Goal: Task Accomplishment & Management: Complete application form

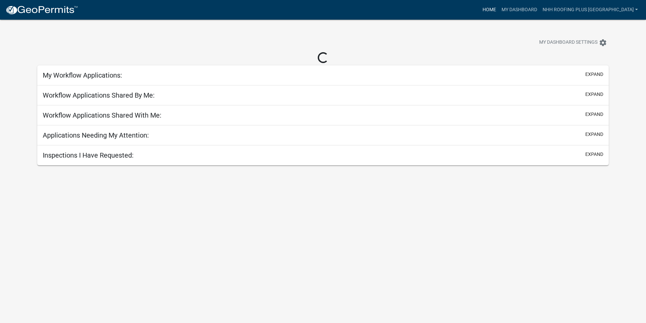
select select "3: 100"
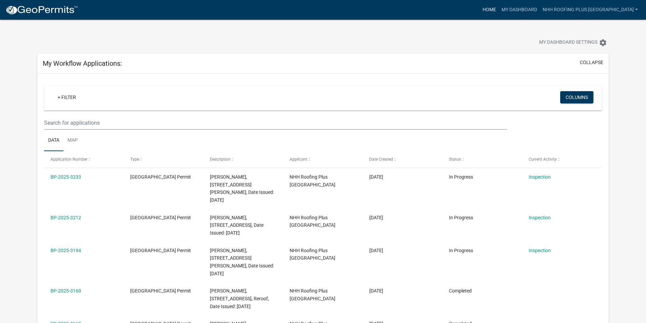
click at [499, 13] on link "Home" at bounding box center [489, 9] width 19 height 13
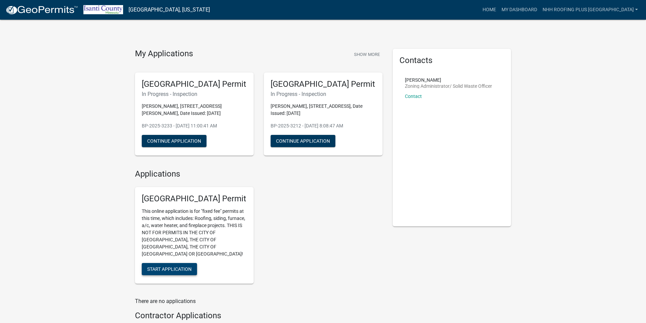
click at [179, 266] on span "Start Application" at bounding box center [169, 268] width 44 height 5
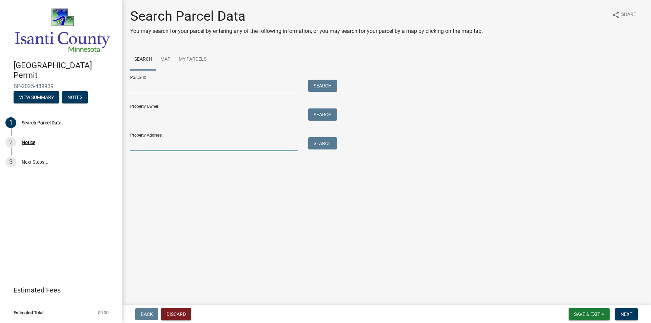
click at [168, 148] on input "Property Address:" at bounding box center [214, 144] width 168 height 14
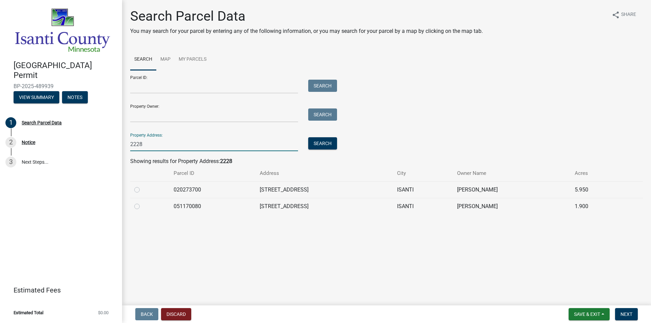
type input "2228"
click at [142, 186] on label at bounding box center [142, 186] width 0 height 0
click at [142, 190] on input "radio" at bounding box center [144, 188] width 4 height 4
radio input "true"
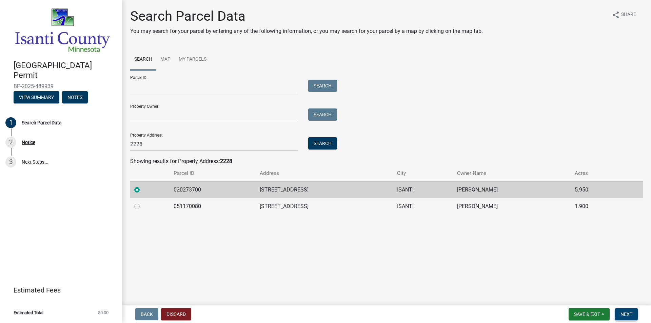
click at [627, 309] on button "Next" at bounding box center [626, 314] width 23 height 12
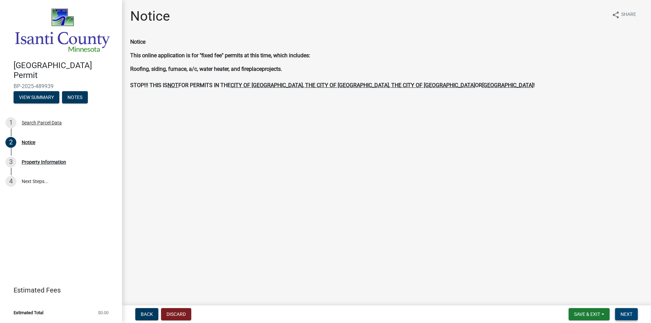
click at [620, 310] on button "Next" at bounding box center [626, 314] width 23 height 12
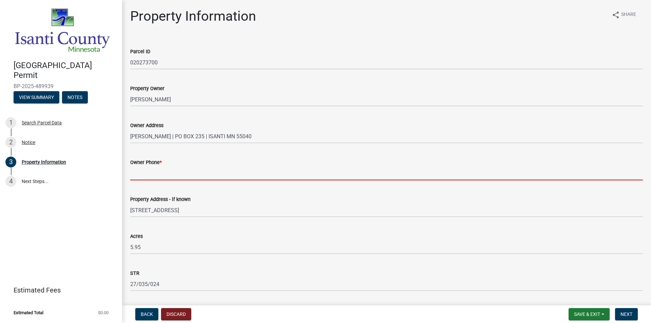
click at [153, 176] on input "Owner Phone *" at bounding box center [386, 173] width 512 height 14
click at [144, 171] on input "Owner Phone *" at bounding box center [386, 173] width 512 height 14
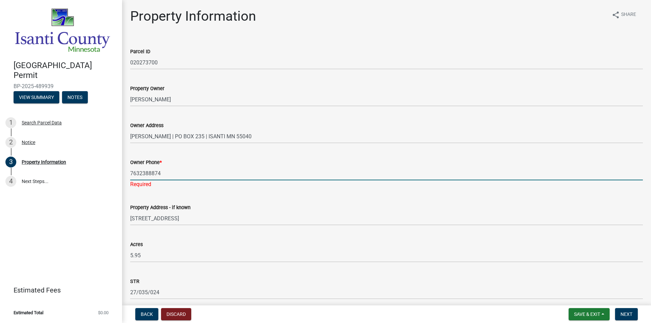
click at [140, 175] on input "7632388874" at bounding box center [386, 173] width 512 height 14
click at [148, 174] on input "763-2388874" at bounding box center [386, 173] width 512 height 14
type input "[PHONE_NUMBER]"
click at [105, 218] on div "[GEOGRAPHIC_DATA] Permit BP-2025-489939 View Summary Notes 1 Search Parcel Data…" at bounding box center [61, 161] width 122 height 323
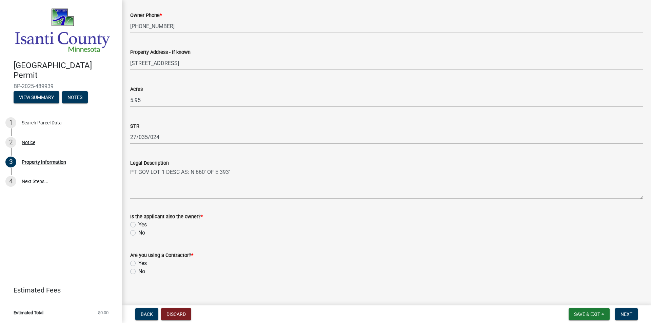
scroll to position [153, 0]
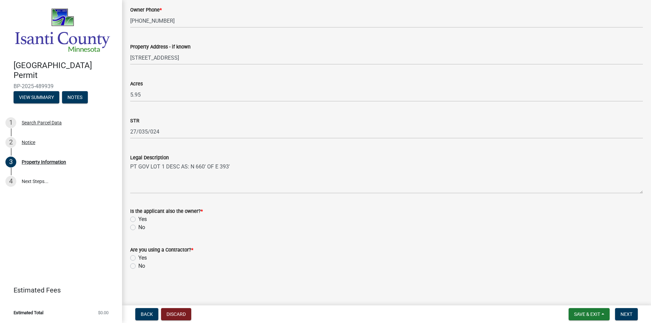
click at [132, 224] on div "No" at bounding box center [386, 227] width 512 height 8
click at [138, 229] on label "No" at bounding box center [141, 227] width 7 height 8
click at [138, 228] on input "No" at bounding box center [140, 225] width 4 height 4
radio input "true"
click at [135, 255] on div "Yes" at bounding box center [386, 258] width 512 height 8
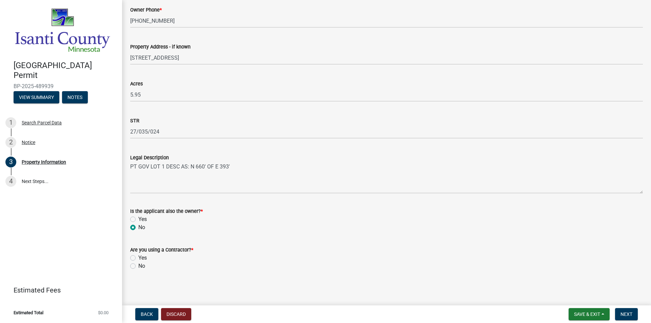
click at [138, 258] on label "Yes" at bounding box center [142, 258] width 8 height 8
click at [138, 258] on input "Yes" at bounding box center [140, 256] width 4 height 4
radio input "true"
click at [270, 244] on form "Are you using a Contractor? * Yes No" at bounding box center [386, 254] width 512 height 33
click at [629, 313] on span "Next" at bounding box center [626, 313] width 12 height 5
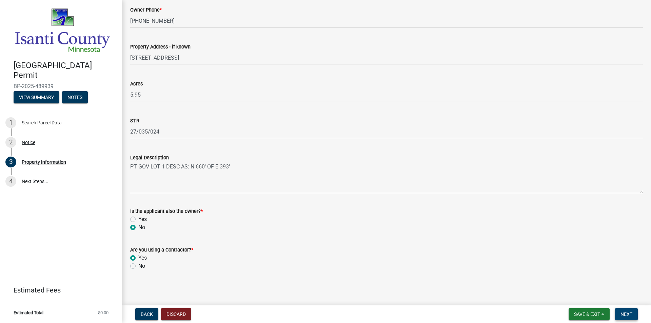
scroll to position [0, 0]
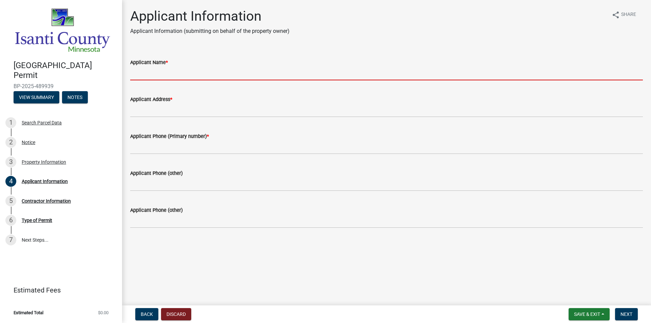
click at [146, 76] on input "Applicant Name *" at bounding box center [386, 73] width 512 height 14
type input "[PERSON_NAME]"
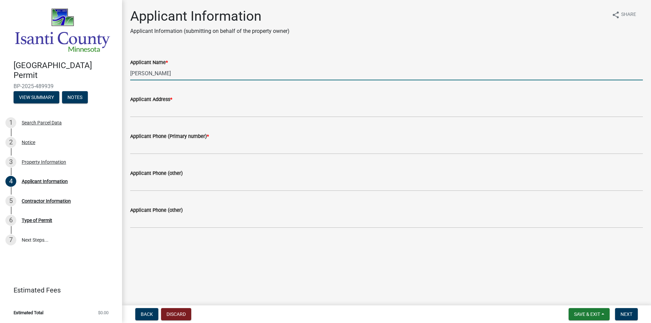
click at [178, 74] on input "[PERSON_NAME]" at bounding box center [386, 73] width 512 height 14
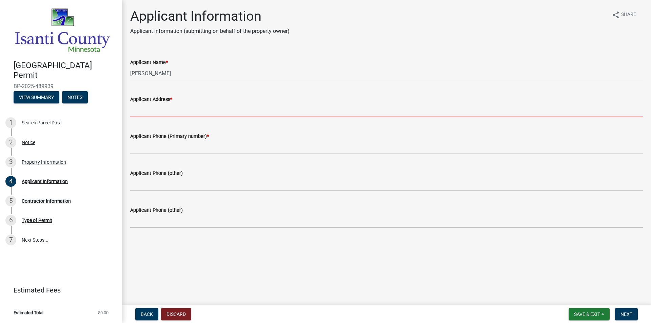
click at [169, 110] on input "Applicant Address *" at bounding box center [386, 110] width 512 height 14
type input "[STREET_ADDRESS]"
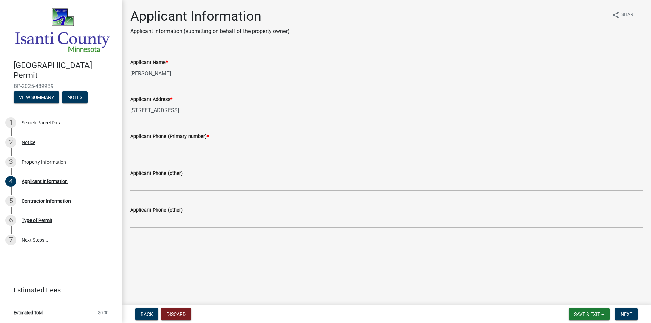
type input "2189550158"
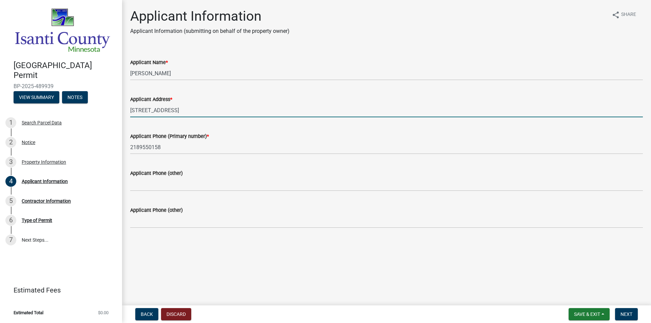
click at [292, 254] on main "Applicant Information Applicant Information (submitting on behalf of the proper…" at bounding box center [386, 151] width 529 height 303
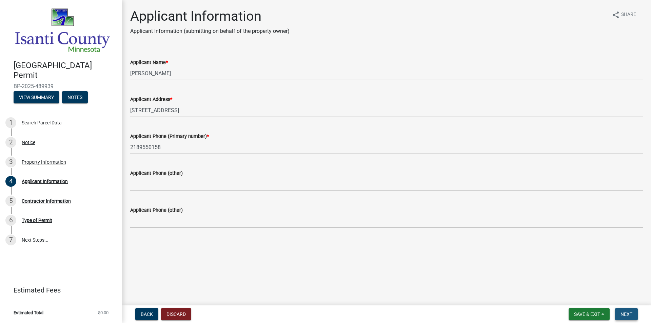
click at [632, 314] on span "Next" at bounding box center [626, 313] width 12 height 5
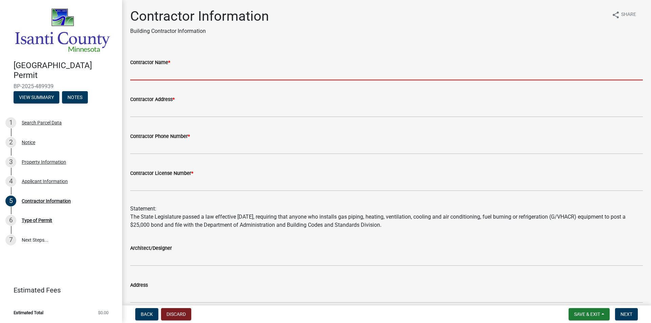
click at [162, 73] on input "Contractor Name *" at bounding box center [386, 73] width 512 height 14
type input "NHH Roofing Plus"
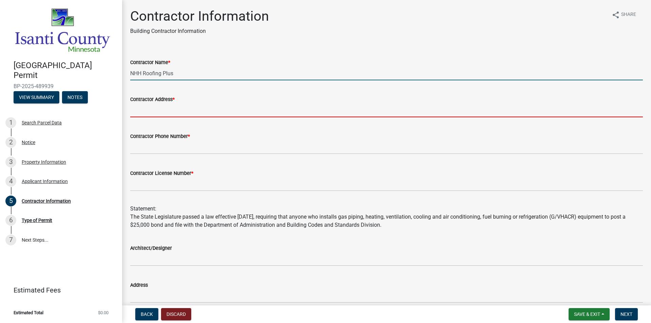
type input "917 E Dual Blvd NE"
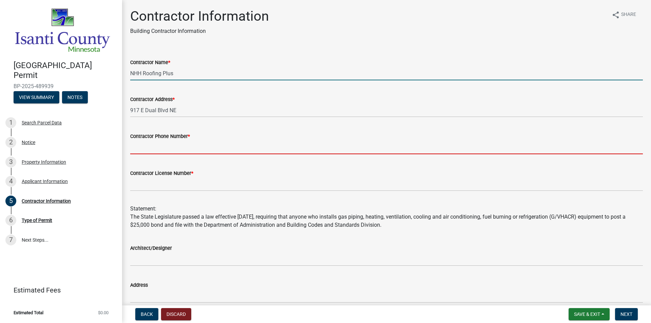
type input "2189550158"
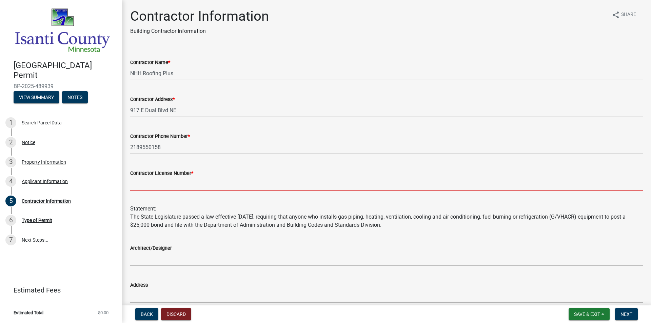
click at [147, 185] on input "Contractor License Number *" at bounding box center [386, 184] width 512 height 14
type input "BC326056"
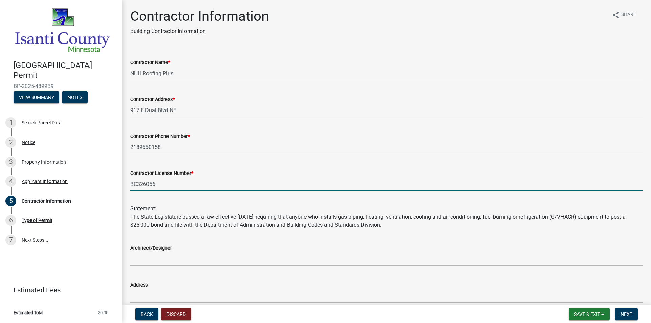
scroll to position [106, 0]
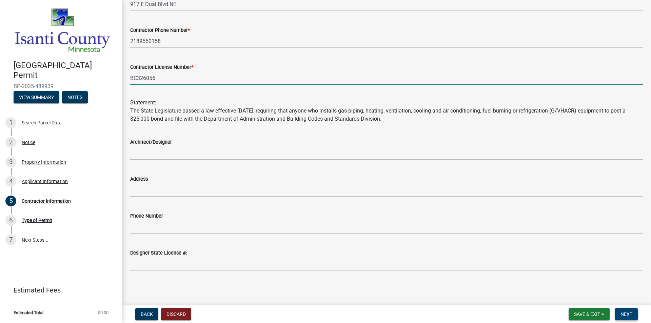
click at [618, 313] on button "Next" at bounding box center [626, 314] width 23 height 12
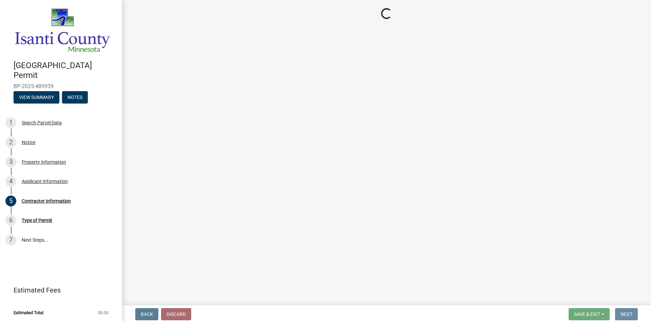
scroll to position [0, 0]
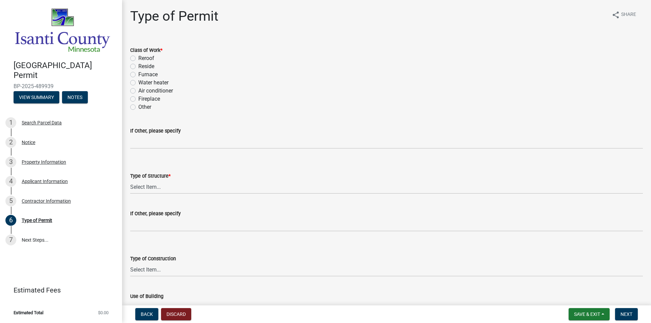
click at [138, 107] on label "Other" at bounding box center [144, 107] width 13 height 8
click at [138, 107] on input "Other" at bounding box center [140, 105] width 4 height 4
radio input "true"
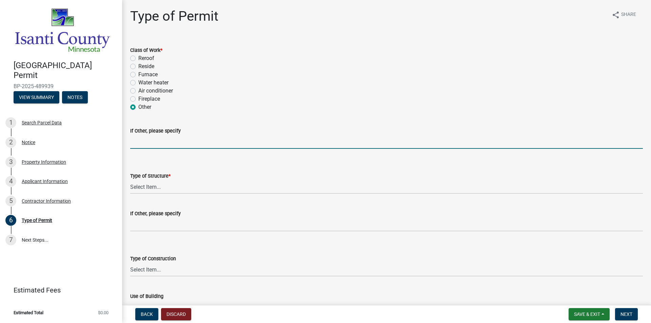
click at [154, 136] on input "If Other, please specify" at bounding box center [386, 142] width 512 height 14
click at [199, 147] on input "If Other, please specify" at bounding box center [386, 142] width 512 height 14
click at [170, 182] on select "Select Item... Accessory Commercial Single Family Agricultural Other N/A" at bounding box center [386, 187] width 512 height 14
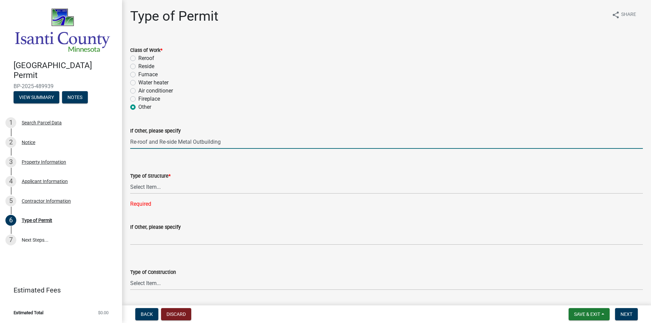
drag, startPoint x: 239, startPoint y: 143, endPoint x: 195, endPoint y: 144, distance: 43.7
click at [195, 144] on input "Re-roof and Re-side Metal Outbuilding" at bounding box center [386, 142] width 512 height 14
type input "Re-roof and Re-side"
click at [158, 186] on select "Select Item... Accessory Commercial Single Family Agricultural Other N/A" at bounding box center [386, 187] width 512 height 14
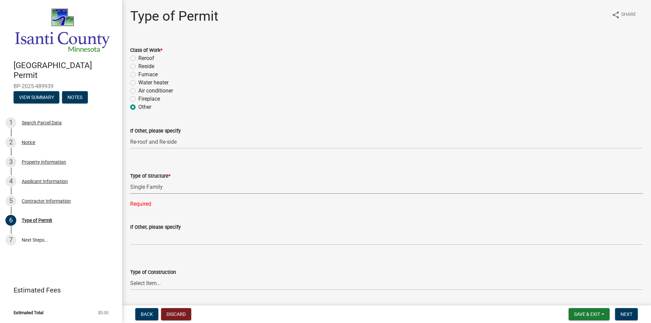
click at [130, 180] on select "Select Item... Accessory Commercial Single Family Agricultural Other N/A" at bounding box center [386, 187] width 512 height 14
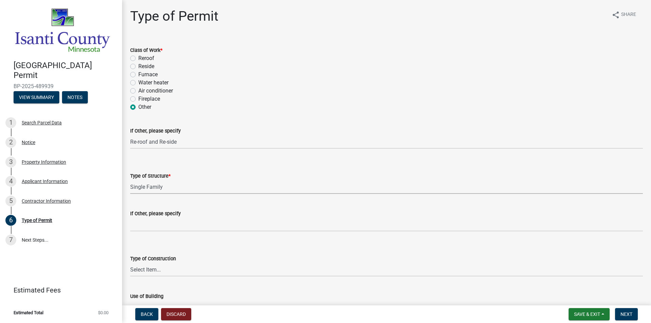
click at [156, 193] on select "Select Item... Accessory Commercial Single Family Agricultural Other N/A" at bounding box center [386, 187] width 512 height 14
click at [130, 180] on select "Select Item... Accessory Commercial Single Family Agricultural Other N/A" at bounding box center [386, 187] width 512 height 14
click at [172, 178] on div "Type of Structure *" at bounding box center [386, 176] width 512 height 8
click at [172, 189] on select "Select Item... Accessory Commercial Single Family Agricultural Other N/A" at bounding box center [386, 187] width 512 height 14
click at [184, 192] on select "Select Item... Accessory Commercial Single Family Agricultural Other N/A" at bounding box center [386, 187] width 512 height 14
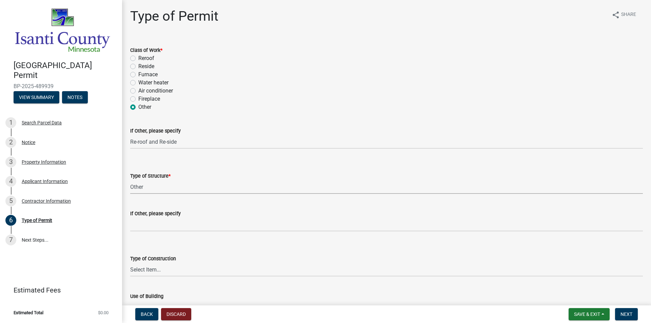
click at [130, 180] on select "Select Item... Accessory Commercial Single Family Agricultural Other N/A" at bounding box center [386, 187] width 512 height 14
select select "a2e0cf26-a662-487f-b53c-7de0a5570618"
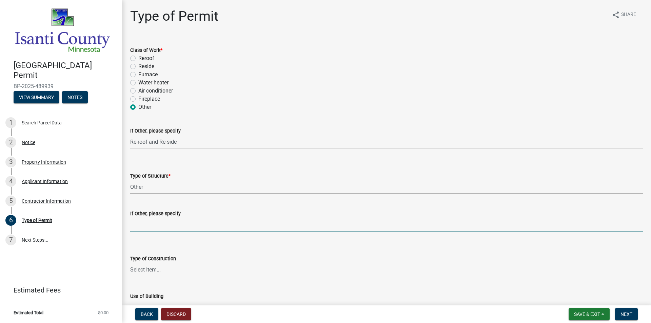
click at [160, 225] on input "If Other, please specify" at bounding box center [386, 225] width 512 height 14
type input "Outbuilding"
click at [187, 235] on wm-data-entity-input "If Other, please specify Outbuilding" at bounding box center [386, 218] width 512 height 37
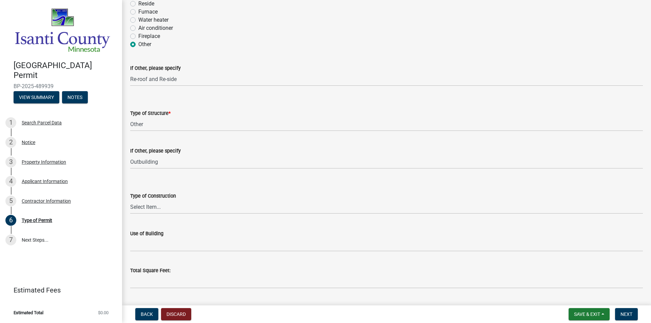
scroll to position [136, 0]
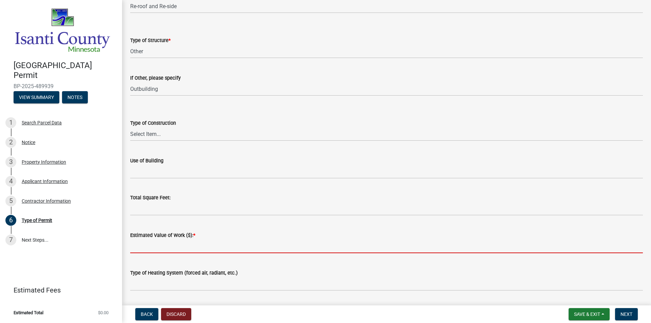
click at [180, 248] on input "text" at bounding box center [386, 246] width 512 height 14
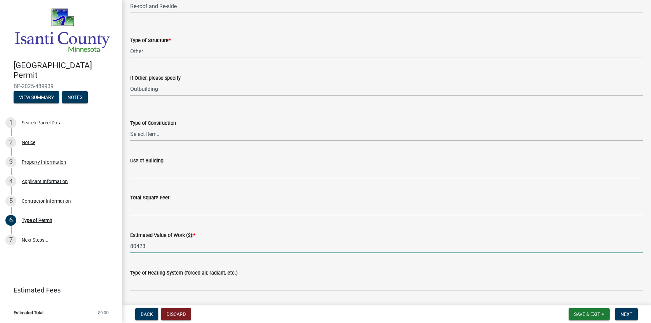
click at [137, 247] on input "80423" at bounding box center [386, 246] width 512 height 14
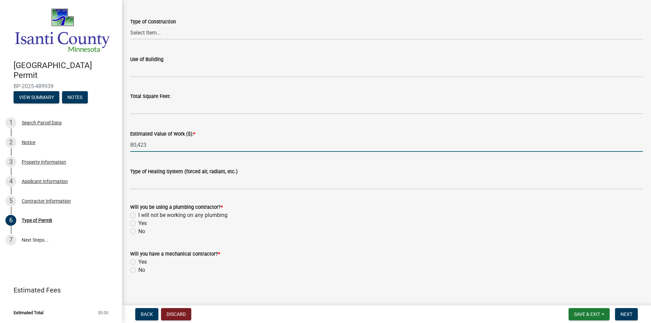
scroll to position [241, 0]
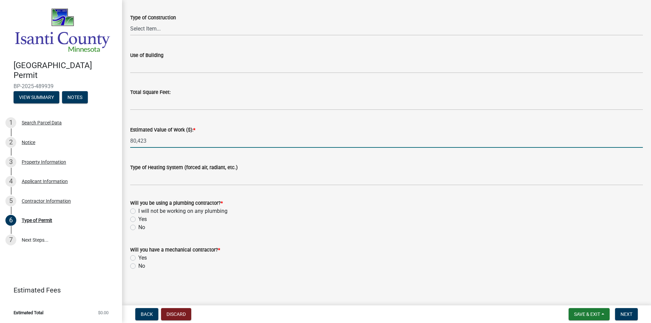
type input "80423"
click at [132, 207] on div "Will you be using a plumbing contractor? *" at bounding box center [386, 203] width 512 height 8
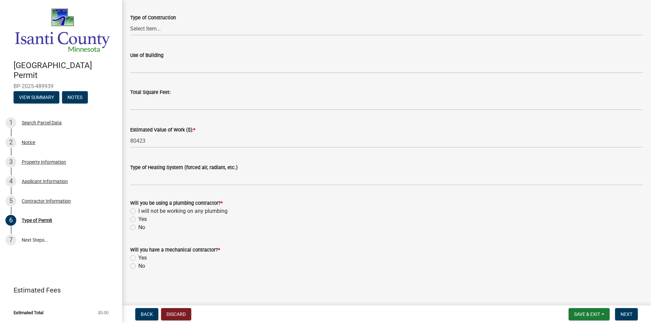
click at [138, 210] on label "I will not be working on any plumbing" at bounding box center [182, 211] width 89 height 8
click at [138, 210] on input "I will not be working on any plumbing" at bounding box center [140, 209] width 4 height 4
radio input "true"
click at [137, 267] on div "No" at bounding box center [386, 266] width 512 height 8
click at [136, 267] on div "No" at bounding box center [386, 266] width 512 height 8
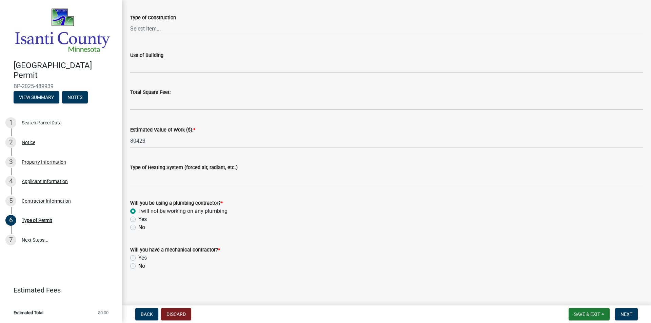
click at [138, 267] on label "No" at bounding box center [141, 266] width 7 height 8
click at [138, 266] on input "No" at bounding box center [140, 264] width 4 height 4
radio input "true"
click at [619, 310] on button "Next" at bounding box center [626, 314] width 23 height 12
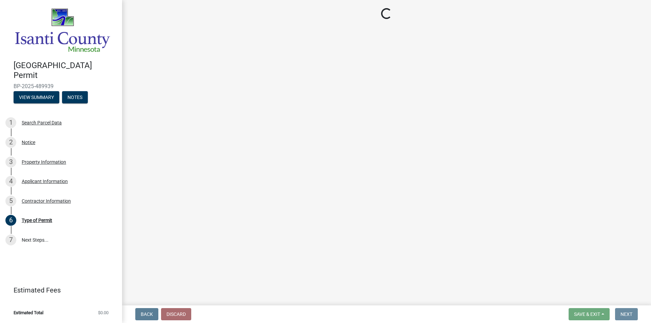
scroll to position [0, 0]
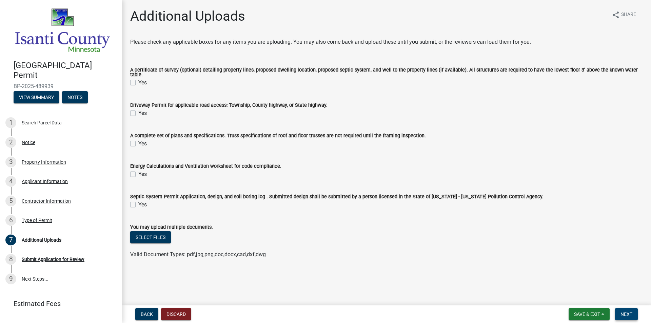
click at [625, 314] on span "Next" at bounding box center [626, 313] width 12 height 5
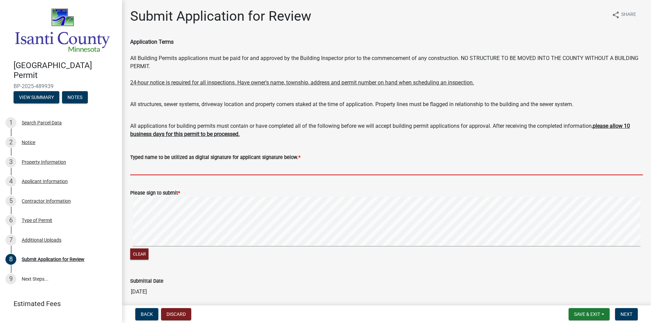
click at [164, 170] on input "Typed name to be utilized as digital signature for applicant signature below. *" at bounding box center [386, 168] width 512 height 14
type input "[PERSON_NAME]"
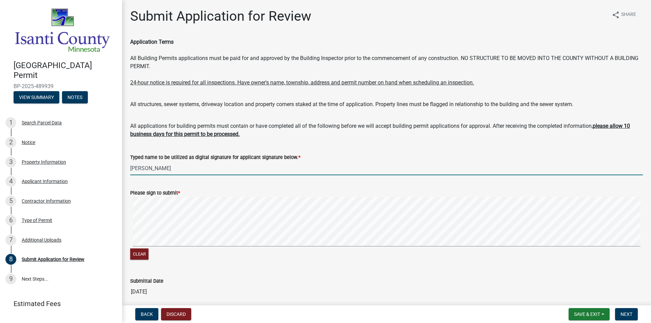
click at [142, 260] on div "Clear" at bounding box center [386, 254] width 512 height 13
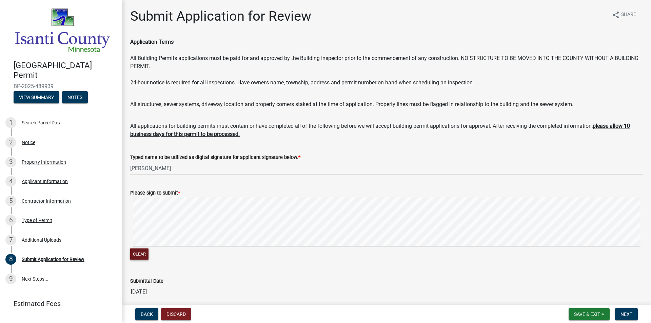
click at [135, 253] on button "Clear" at bounding box center [139, 253] width 18 height 11
click at [633, 310] on button "Next" at bounding box center [626, 314] width 23 height 12
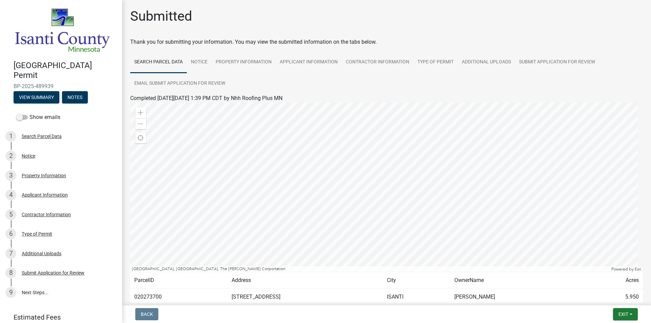
scroll to position [42, 0]
